Goal: Task Accomplishment & Management: Manage account settings

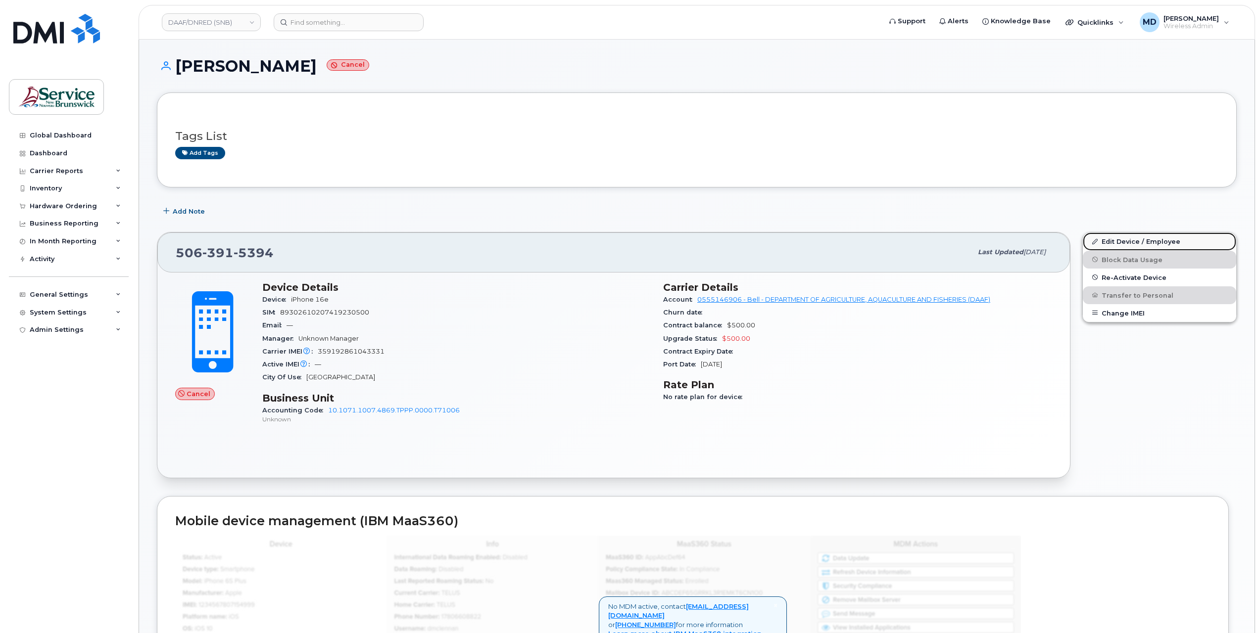
click at [1156, 240] on link "Edit Device / Employee" at bounding box center [1159, 242] width 153 height 18
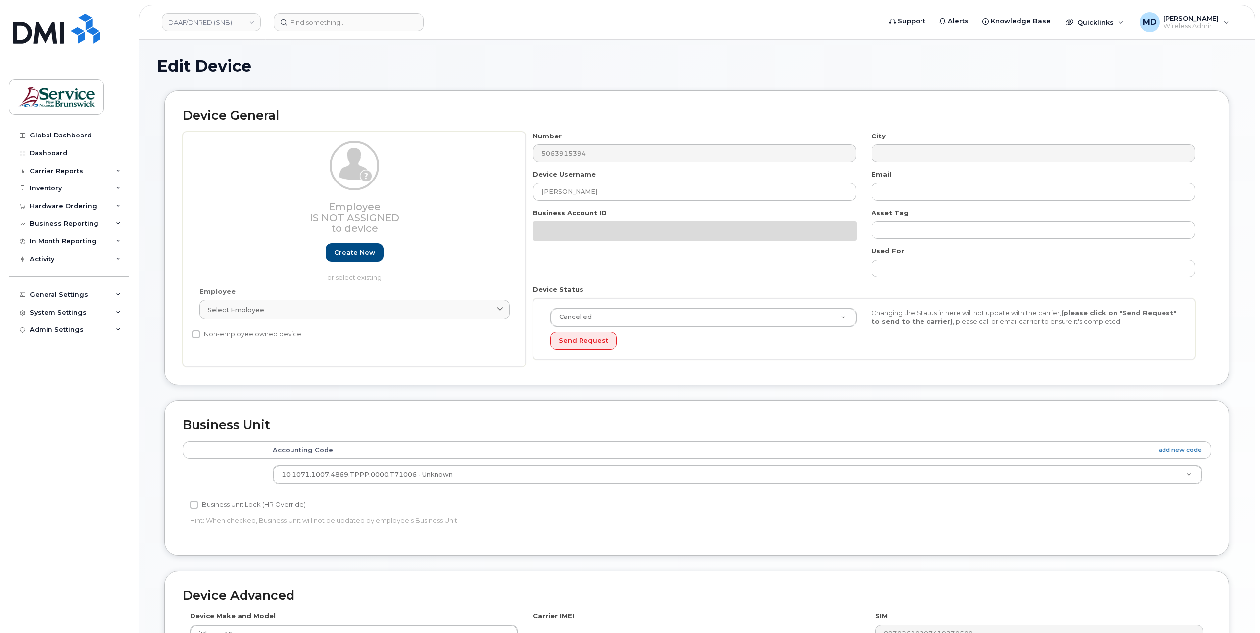
select select "35155231"
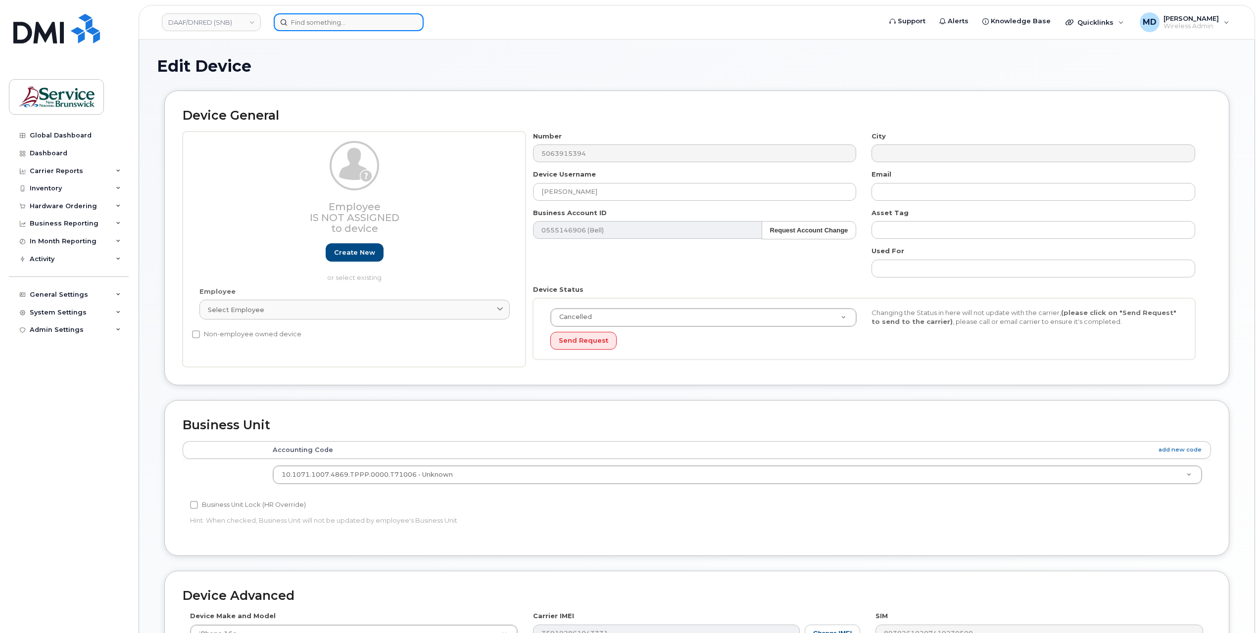
click at [377, 26] on input at bounding box center [349, 22] width 150 height 18
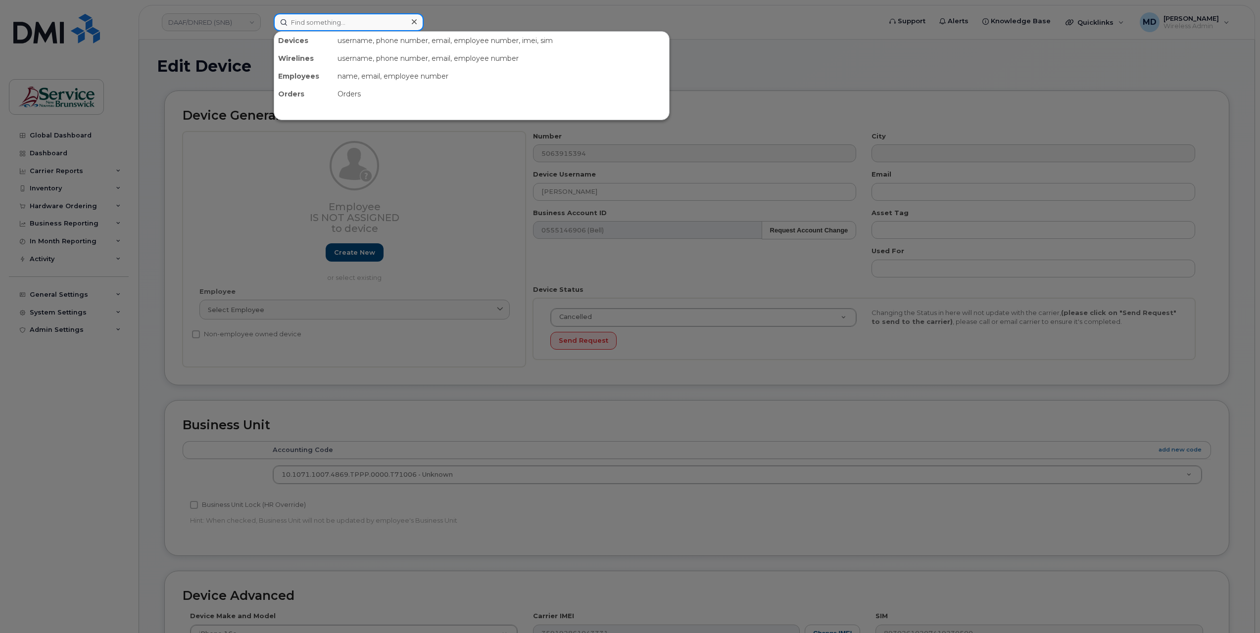
paste input "5062590790"
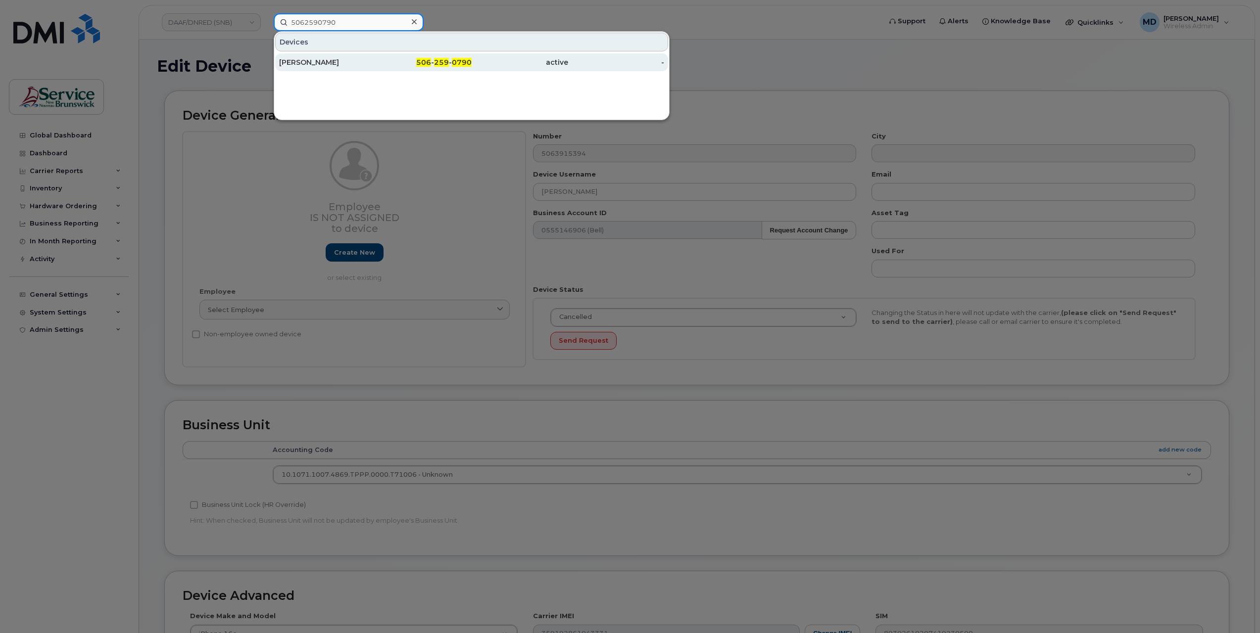
type input "5062590790"
click at [328, 59] on div "[PERSON_NAME]" at bounding box center [327, 62] width 97 height 10
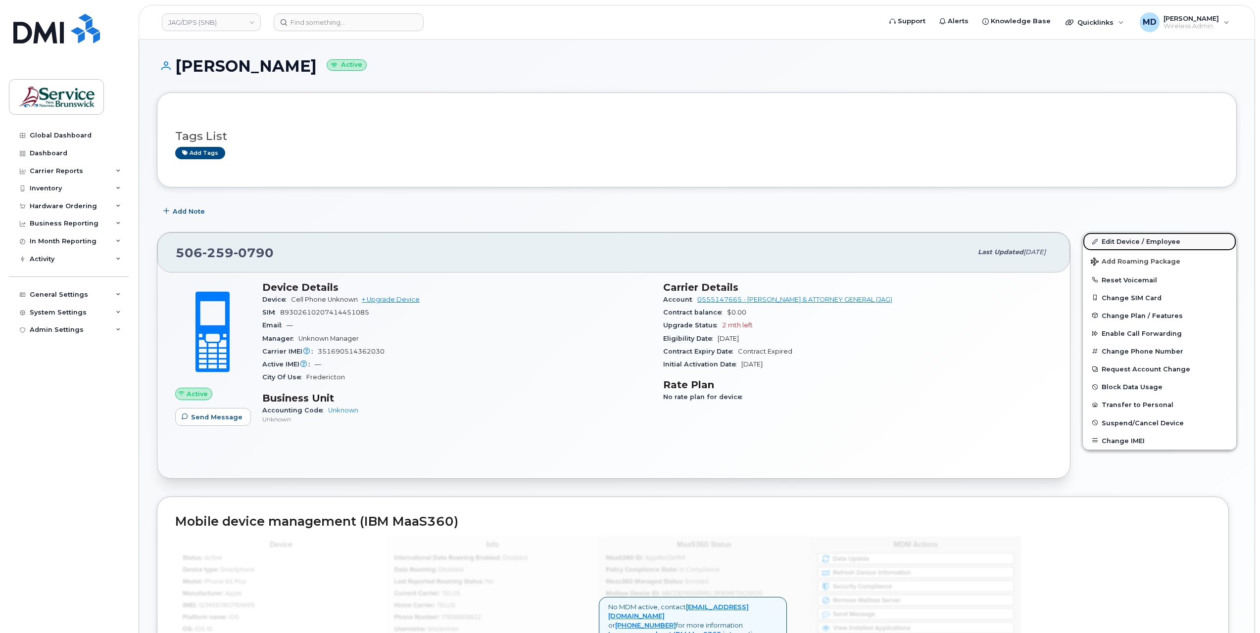
click at [1128, 243] on link "Edit Device / Employee" at bounding box center [1159, 242] width 153 height 18
click at [1139, 240] on link "Edit Device / Employee" at bounding box center [1159, 242] width 153 height 18
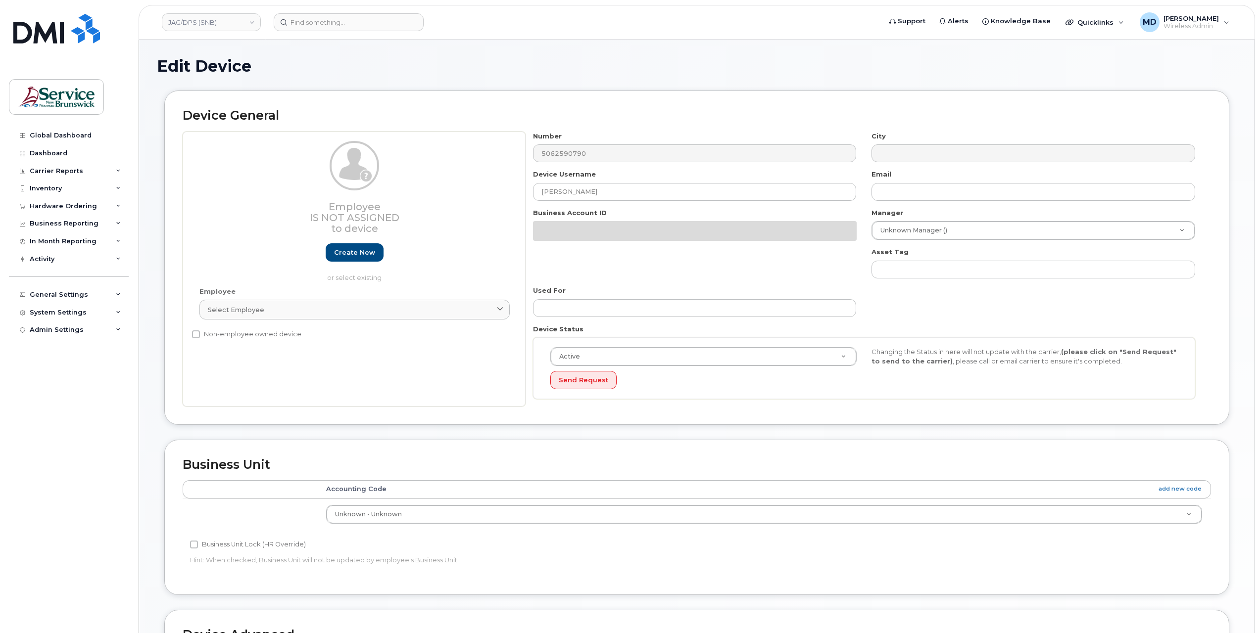
select select "34535605"
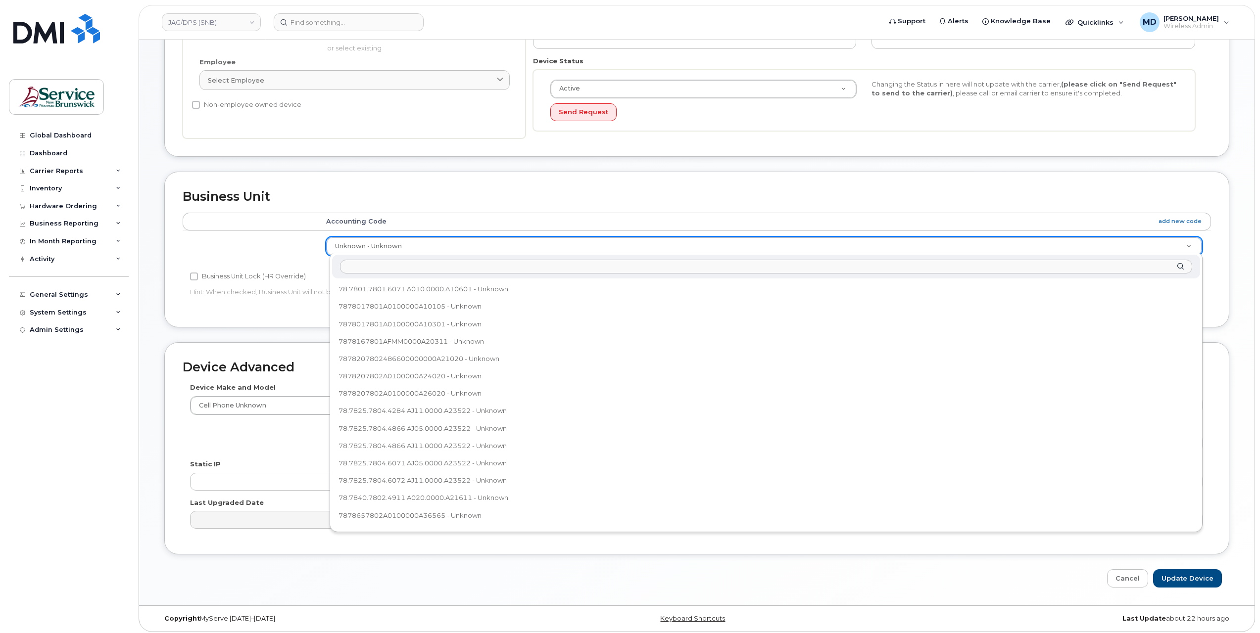
scroll to position [235, 0]
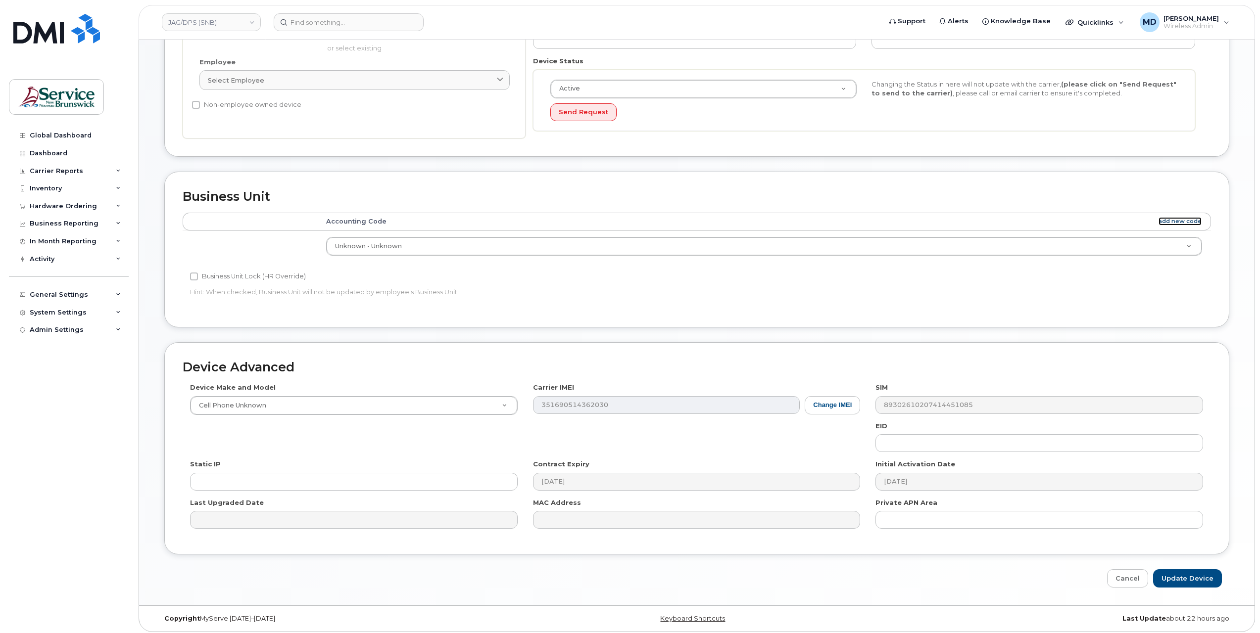
click at [1174, 220] on link "add new code" at bounding box center [1180, 221] width 43 height 8
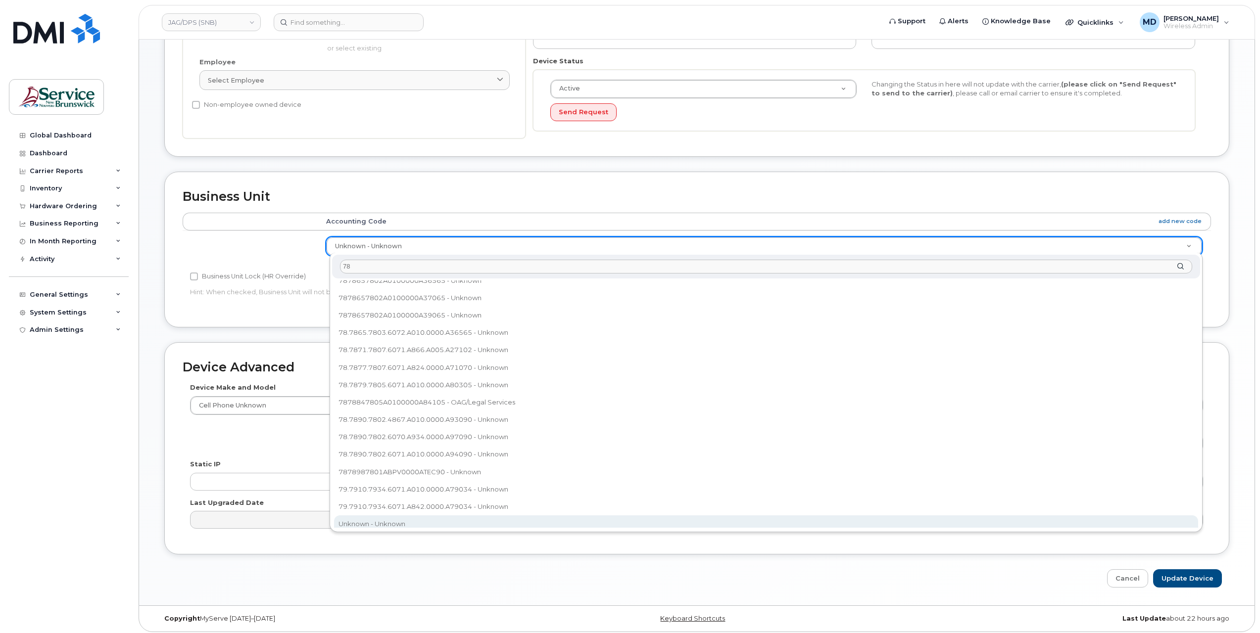
scroll to position [0, 0]
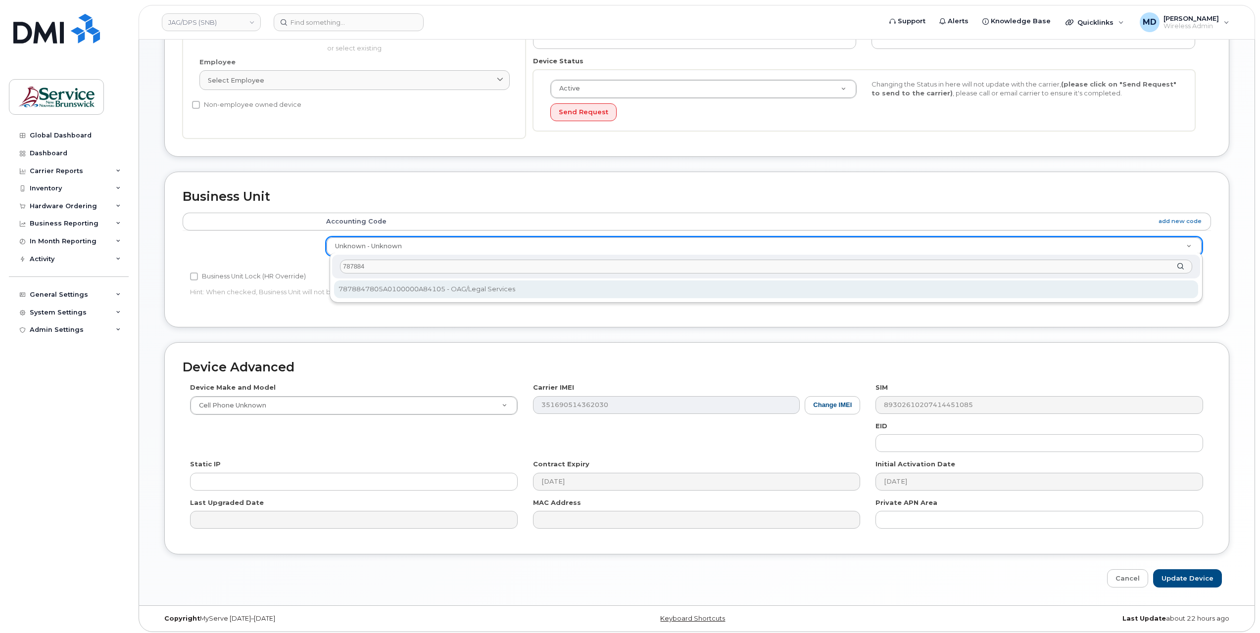
type input "787884"
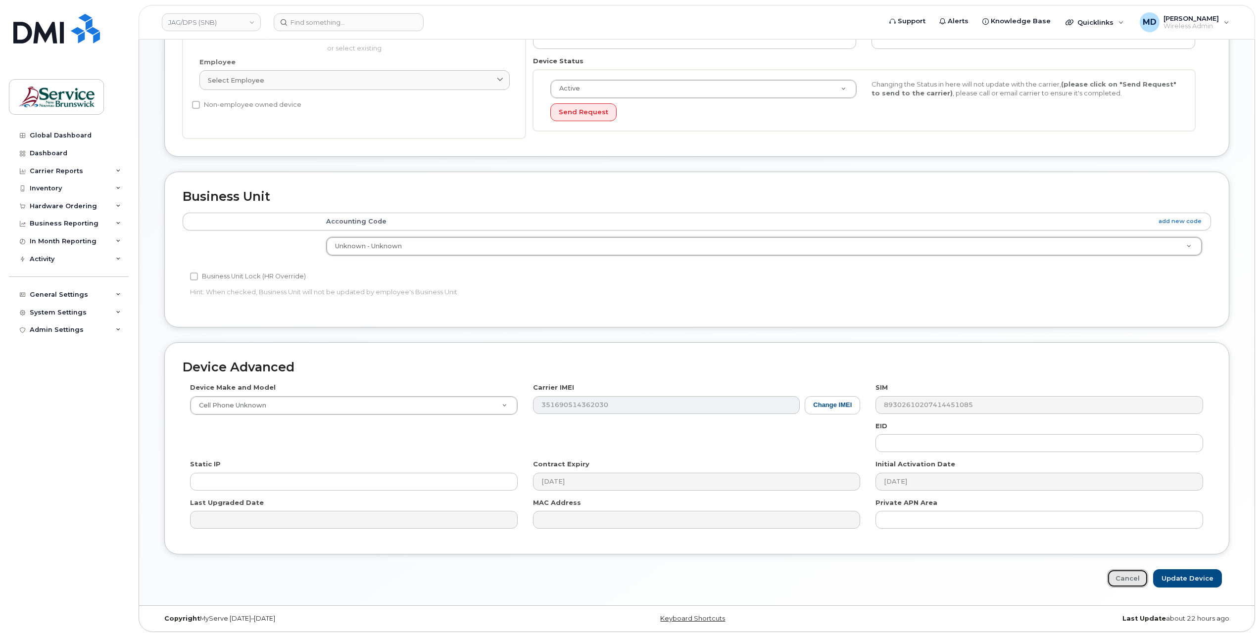
drag, startPoint x: 1133, startPoint y: 578, endPoint x: 1116, endPoint y: 580, distance: 17.0
click at [1133, 578] on link "Cancel" at bounding box center [1127, 579] width 41 height 18
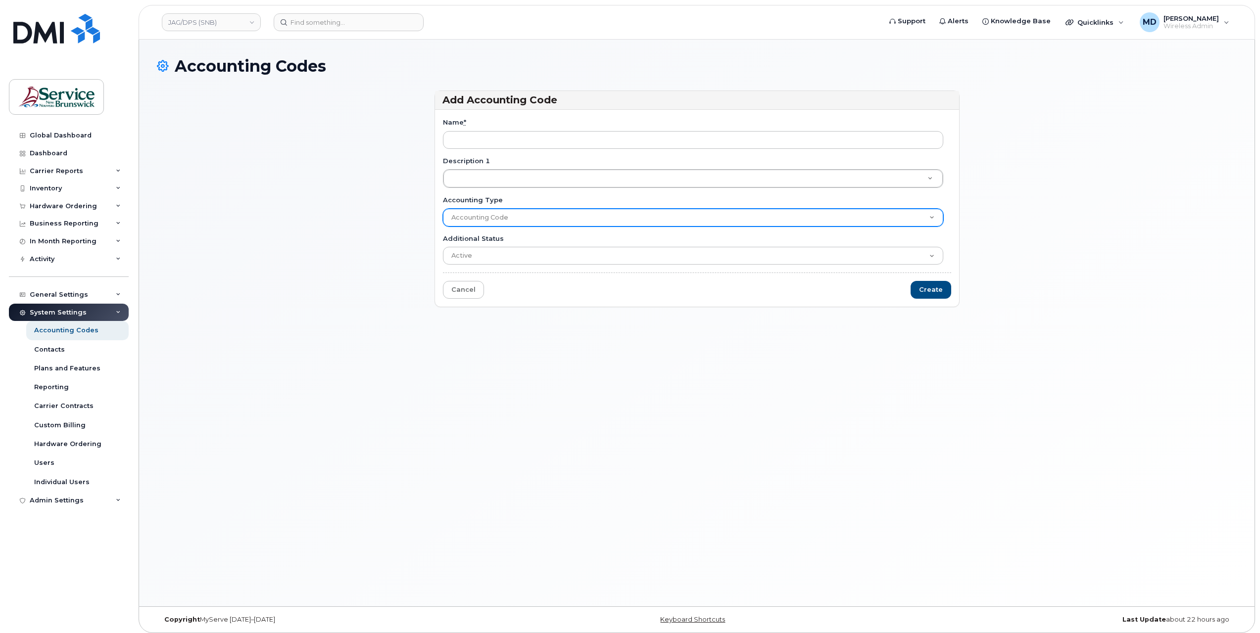
click at [481, 218] on select "Accounting Code" at bounding box center [693, 218] width 500 height 18
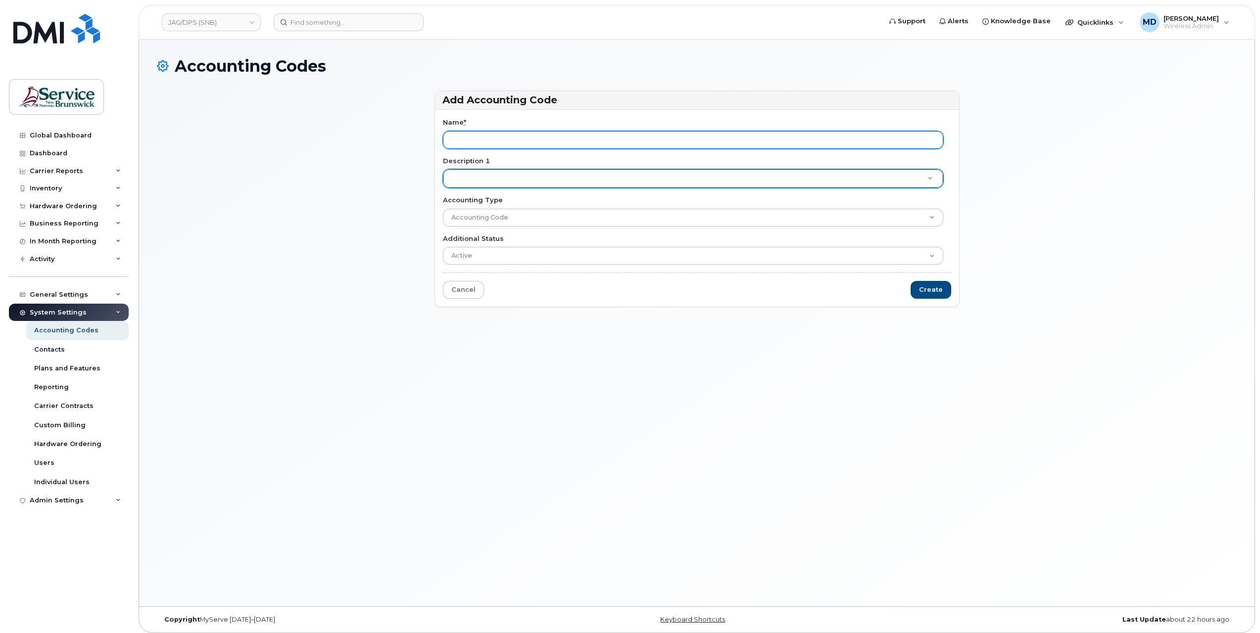
click at [502, 143] on input "Name *" at bounding box center [693, 140] width 500 height 18
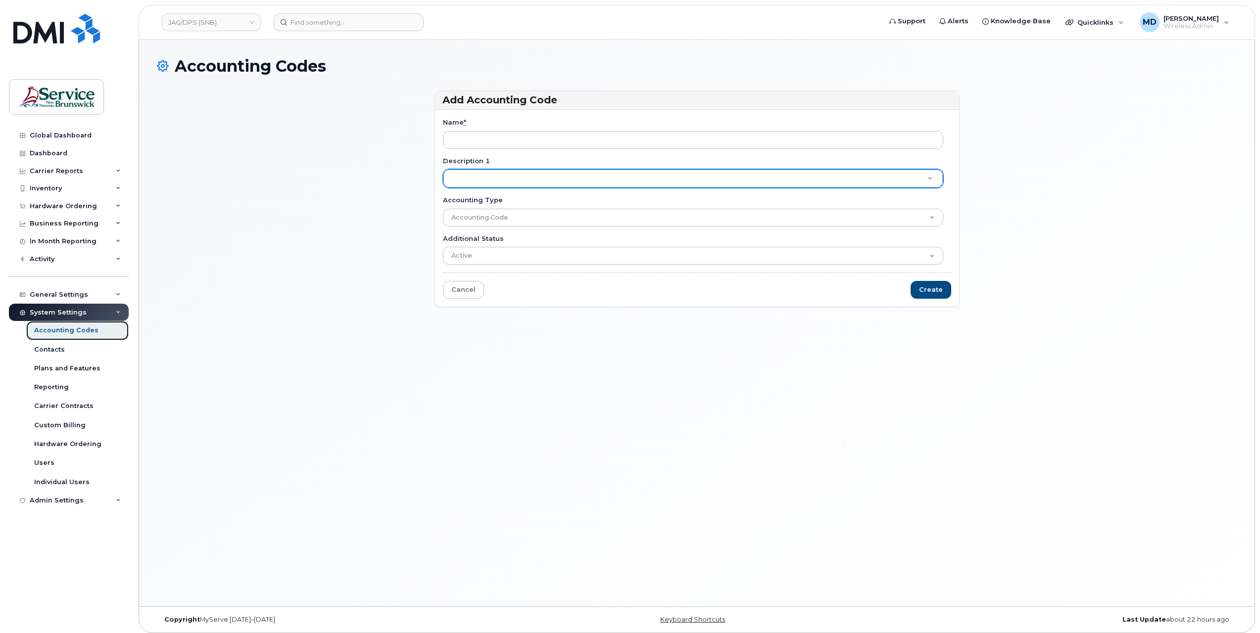
click at [61, 328] on div "Accounting Codes" at bounding box center [66, 330] width 64 height 9
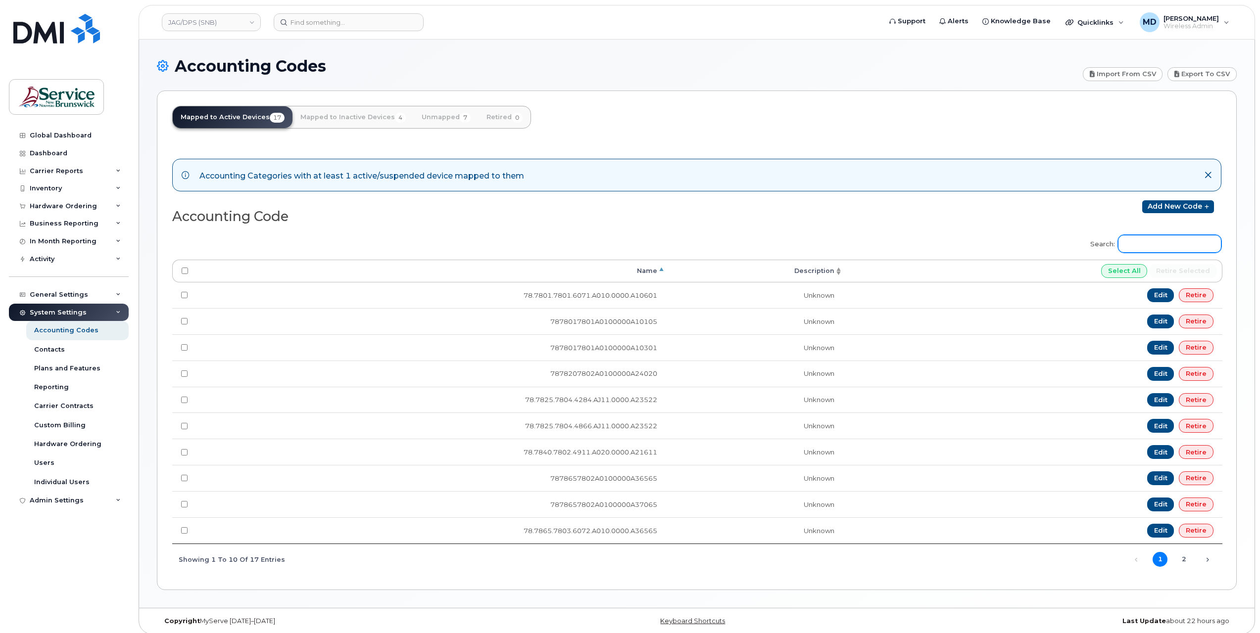
click at [1150, 244] on input "Search:" at bounding box center [1169, 244] width 103 height 18
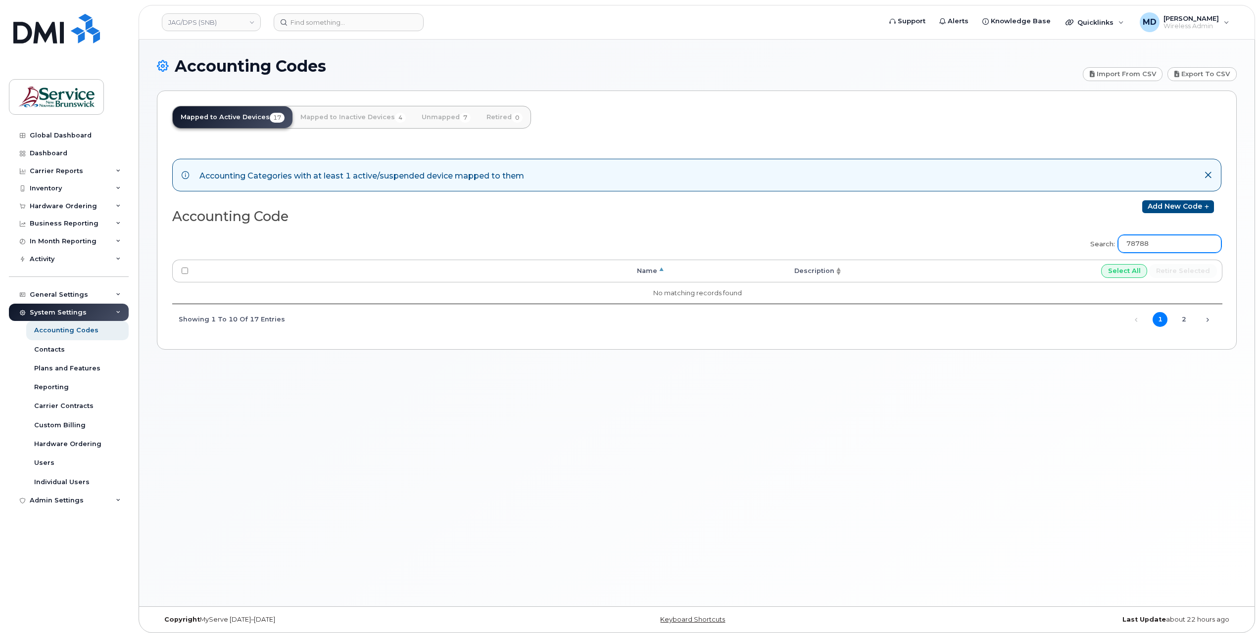
type input "78788"
click at [382, 119] on link "Mapped to Inactive Devices 4" at bounding box center [352, 117] width 121 height 22
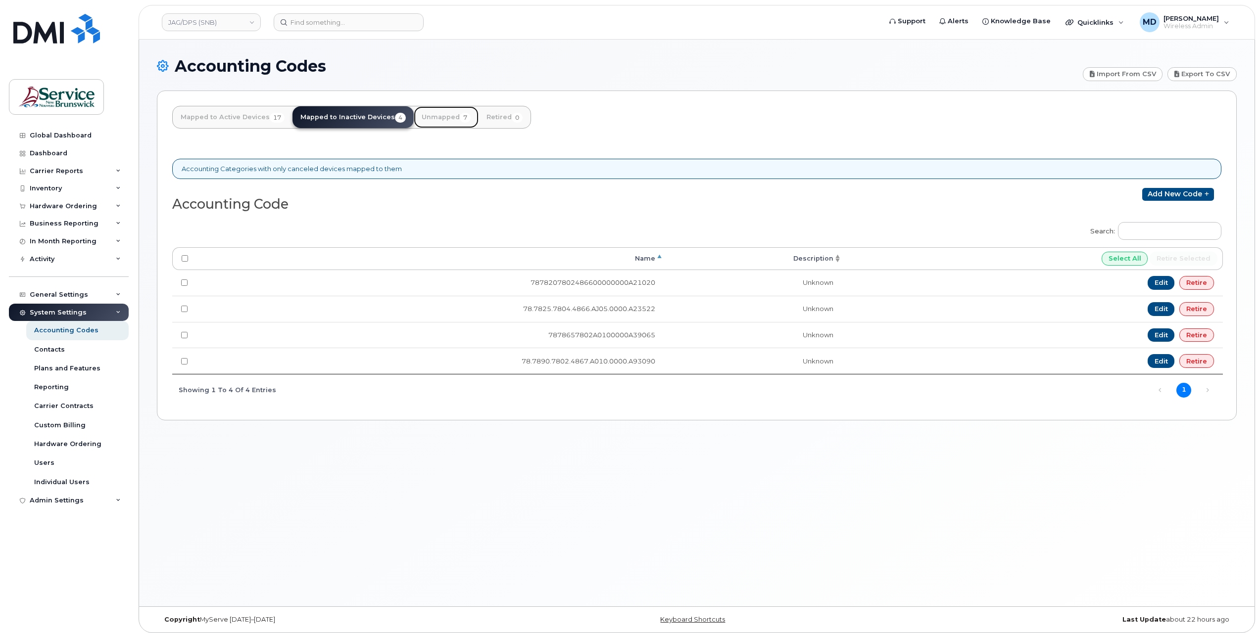
click at [442, 122] on link "Unmapped 7" at bounding box center [446, 117] width 65 height 22
